Goal: Information Seeking & Learning: Learn about a topic

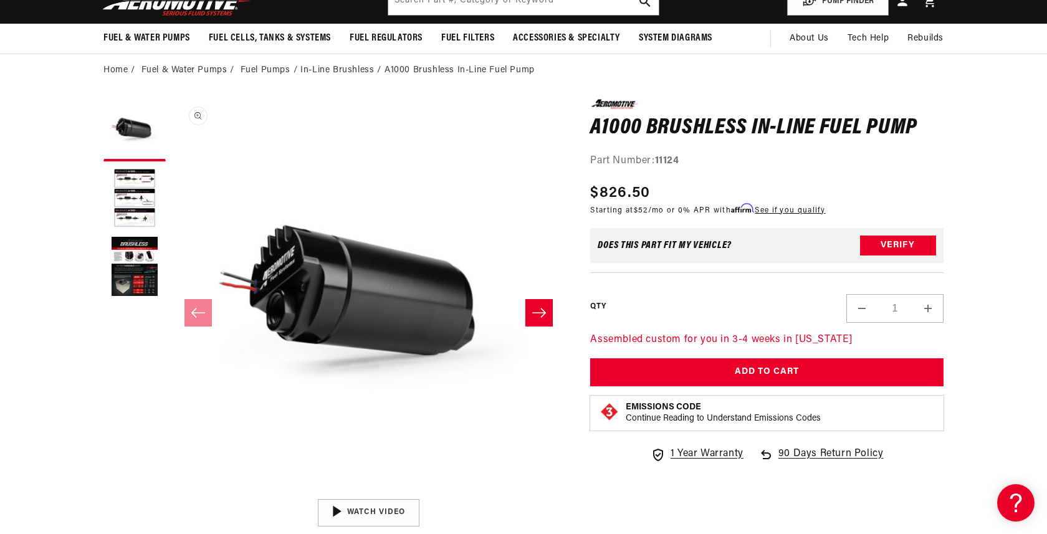
scroll to position [75, 0]
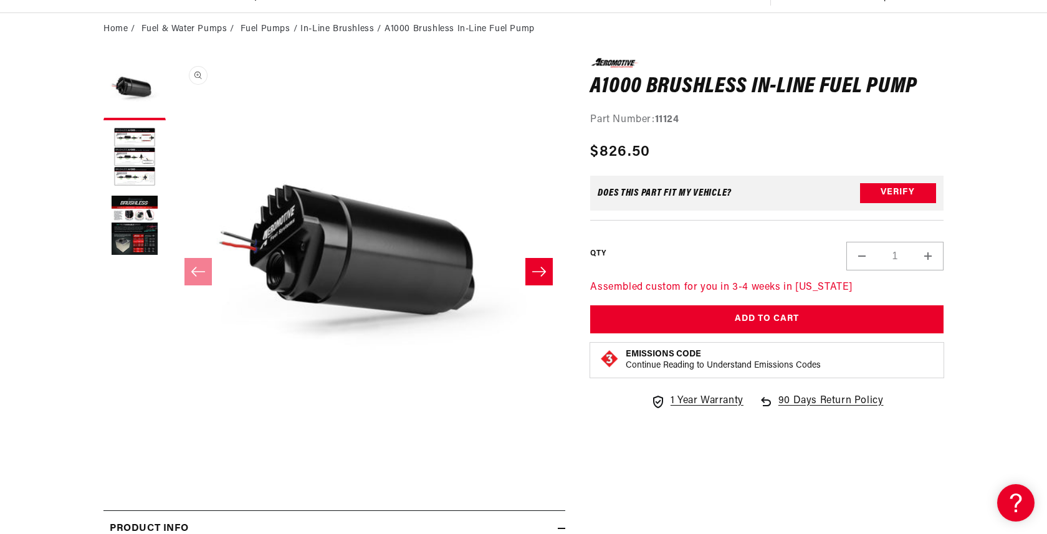
click at [172, 452] on button "Open media 1 in modal" at bounding box center [172, 452] width 0 height 0
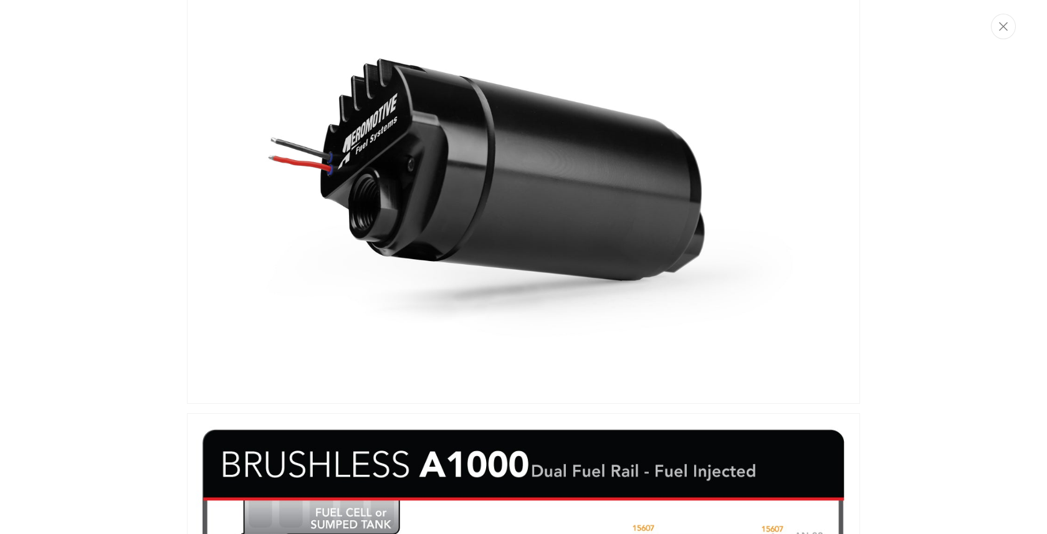
scroll to position [54, 0]
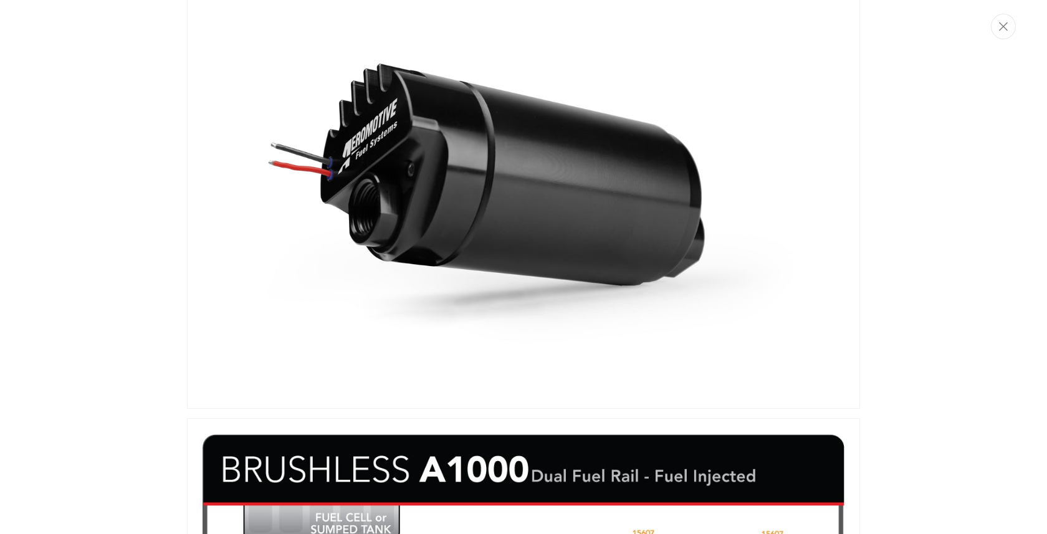
click at [132, 101] on div "Media gallery" at bounding box center [523, 267] width 1047 height 534
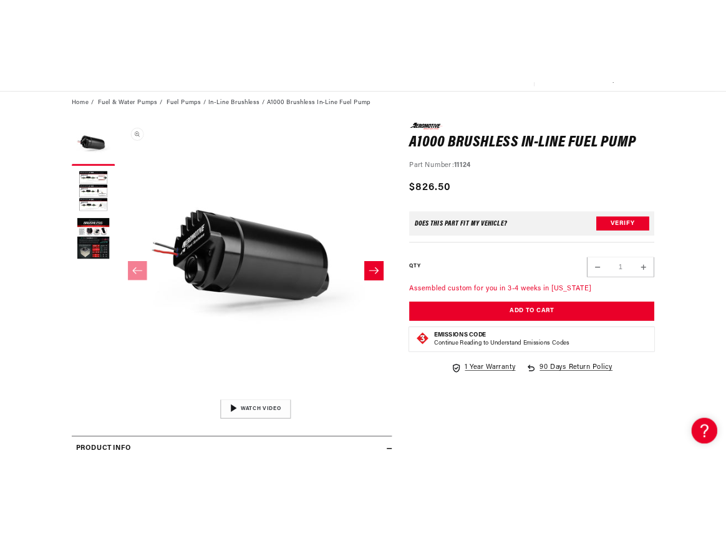
scroll to position [116, 0]
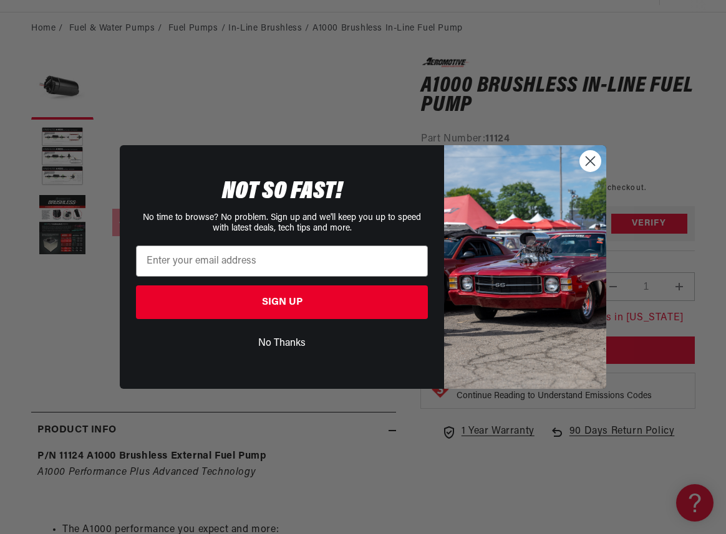
click at [595, 167] on circle "Close dialog" at bounding box center [590, 161] width 21 height 21
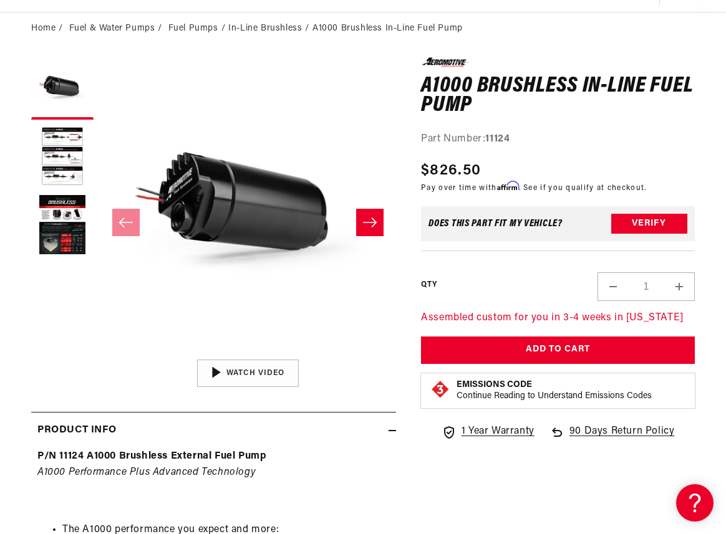
click at [100, 353] on button "Open media 1 in modal" at bounding box center [100, 353] width 0 height 0
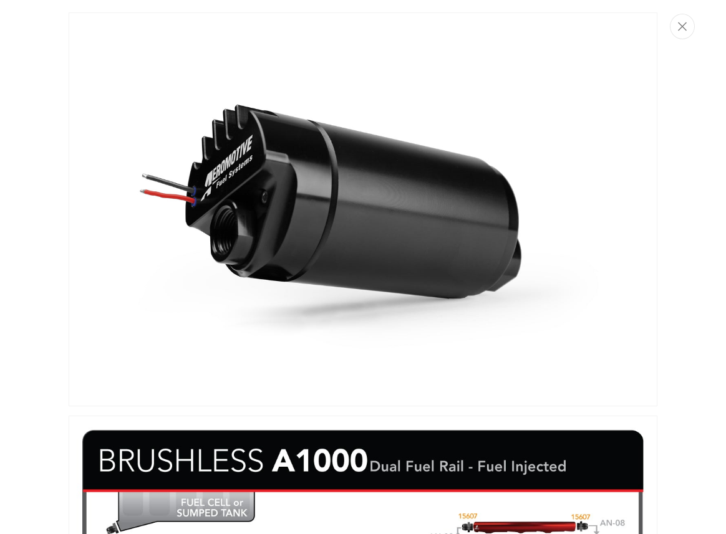
scroll to position [153, 0]
click at [459, 142] on img "Media gallery" at bounding box center [363, 209] width 589 height 394
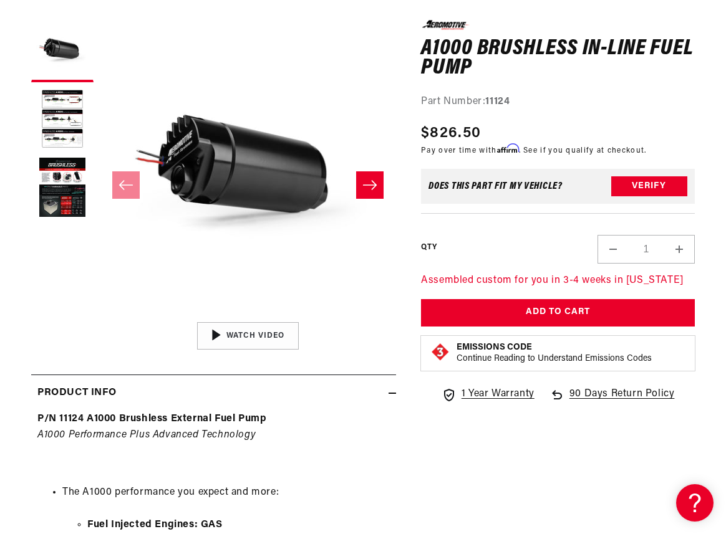
click at [100, 315] on button "Open media 1 in modal" at bounding box center [100, 315] width 0 height 0
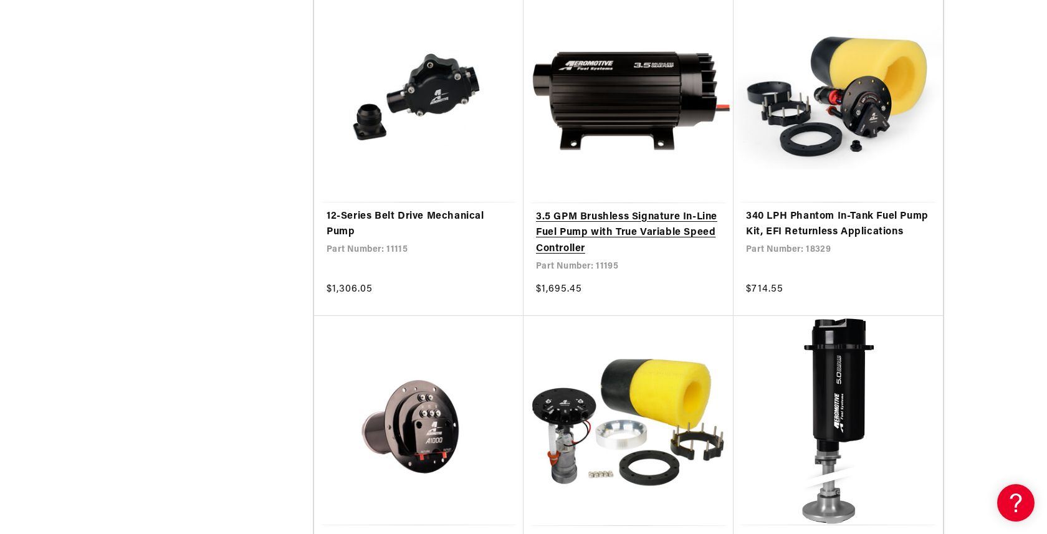
click at [651, 209] on link "3.5 GPM Brushless Signature In-Line Fuel Pump with True Variable Speed Controll…" at bounding box center [628, 233] width 185 height 48
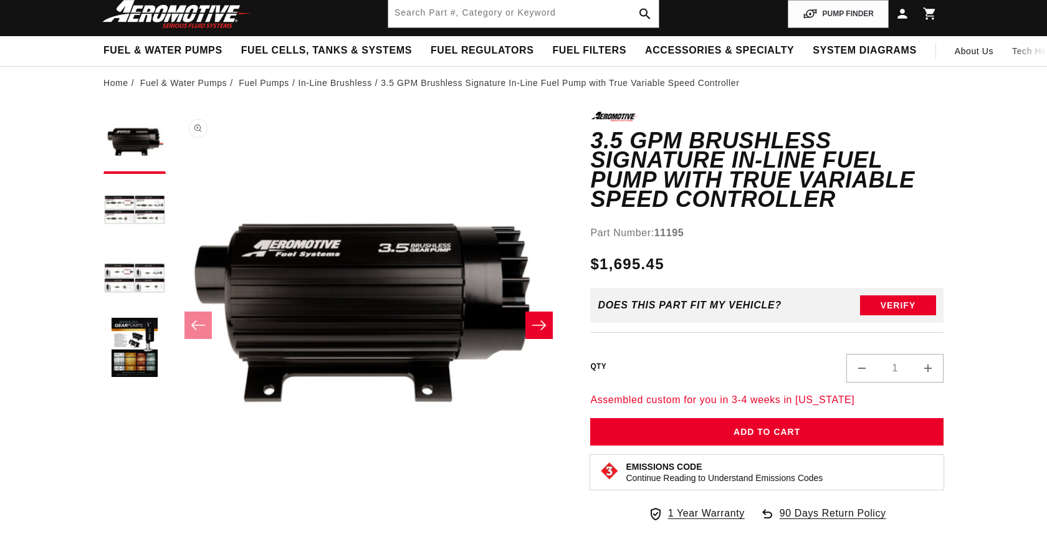
scroll to position [67, 0]
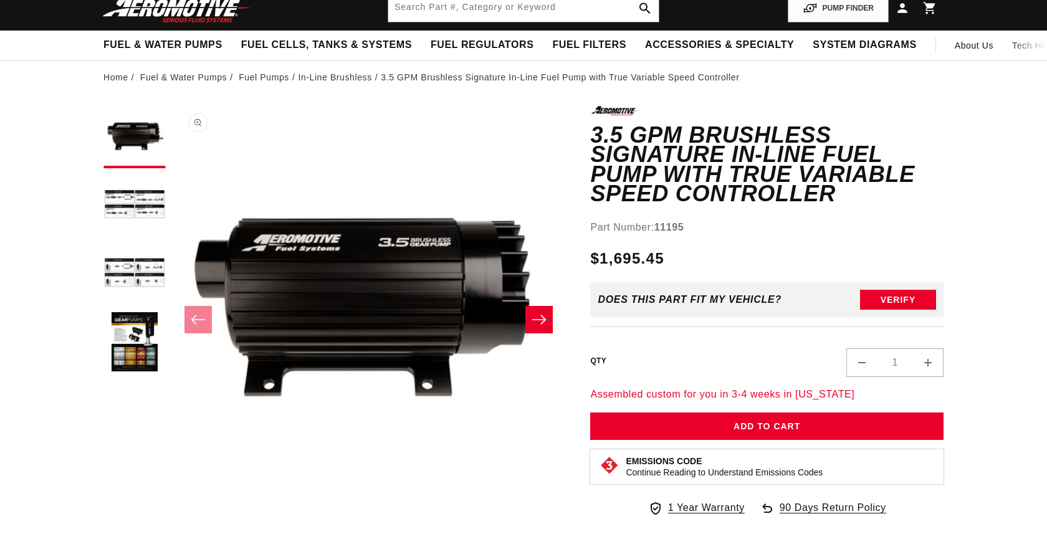
click at [172, 499] on button "Open media 1 in modal" at bounding box center [172, 499] width 0 height 0
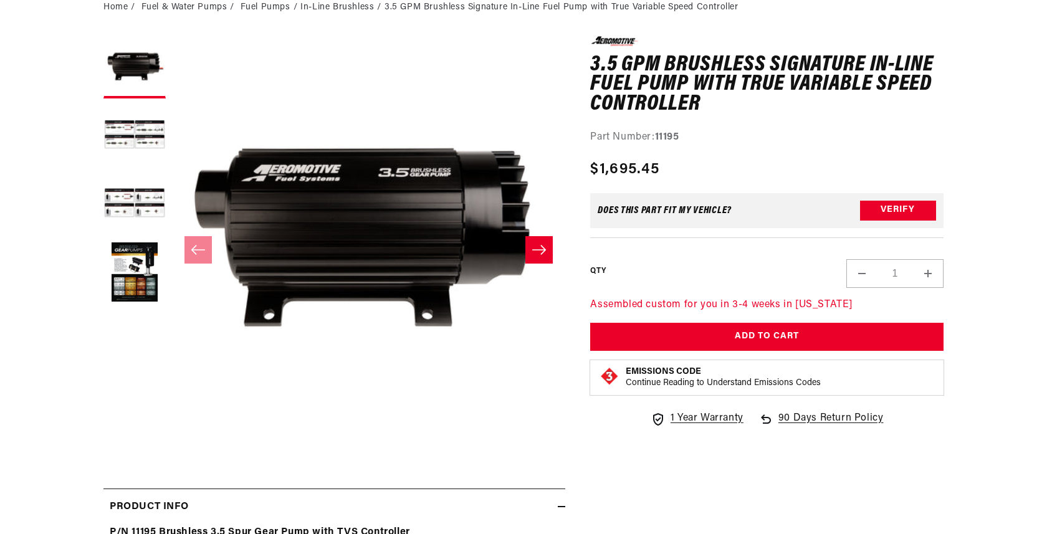
scroll to position [151, 0]
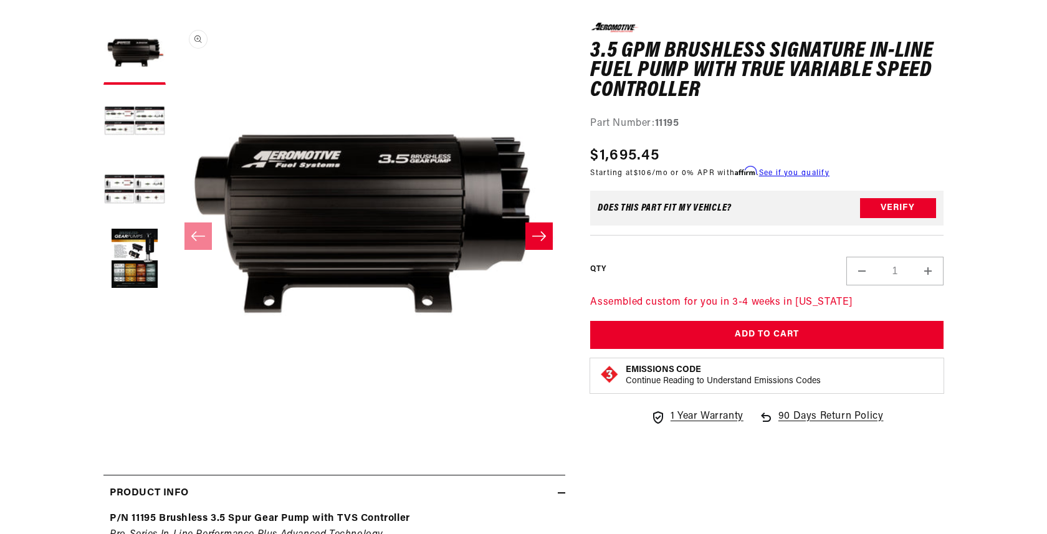
click at [172, 416] on button "Open media 1 in modal" at bounding box center [172, 416] width 0 height 0
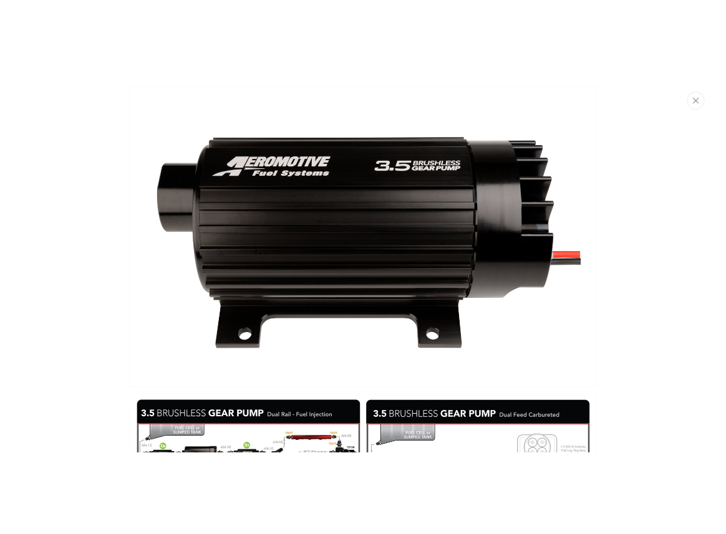
scroll to position [0, 0]
